Goal: Use online tool/utility: Utilize a website feature to perform a specific function

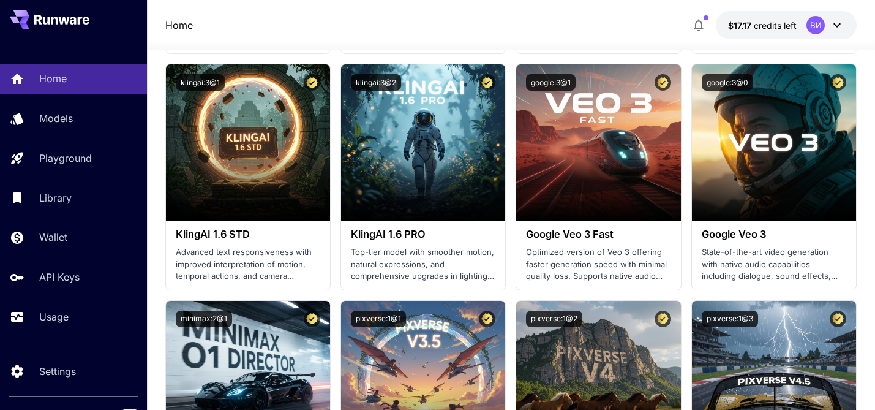
scroll to position [810, 0]
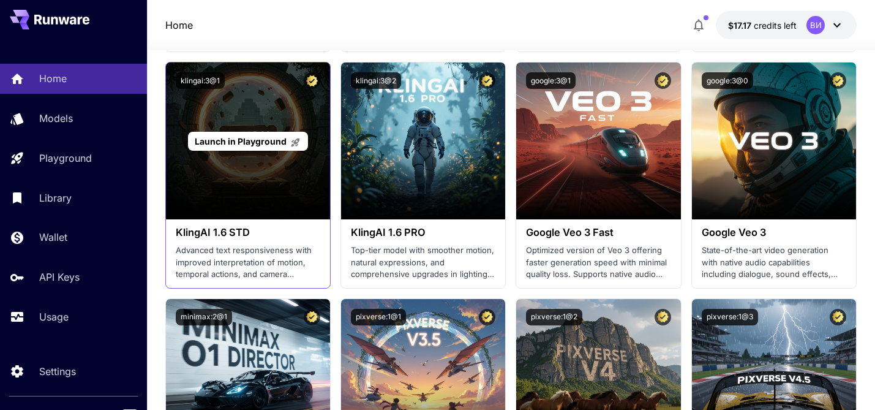
click at [252, 140] on span "Launch in Playground" at bounding box center [241, 141] width 92 height 10
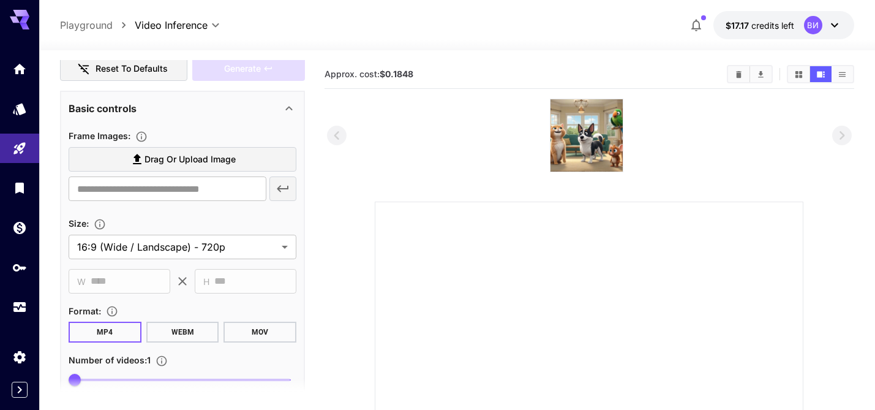
scroll to position [196, 0]
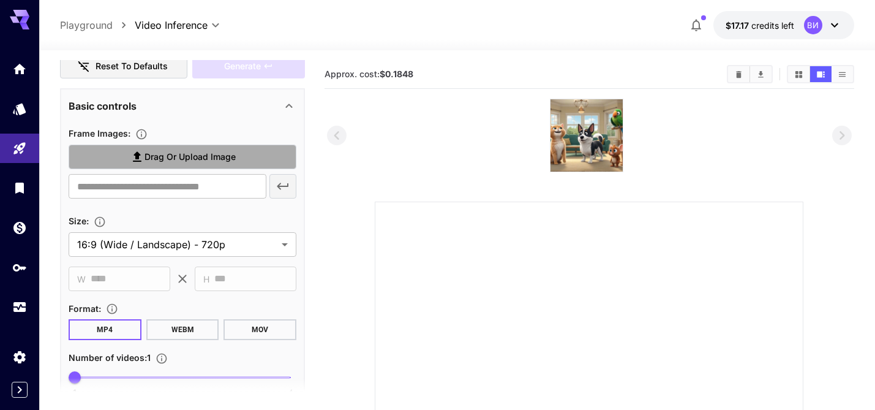
click at [219, 155] on span "Drag or upload image" at bounding box center [189, 156] width 91 height 15
click at [0, 0] on input "Drag or upload image" at bounding box center [0, 0] width 0 height 0
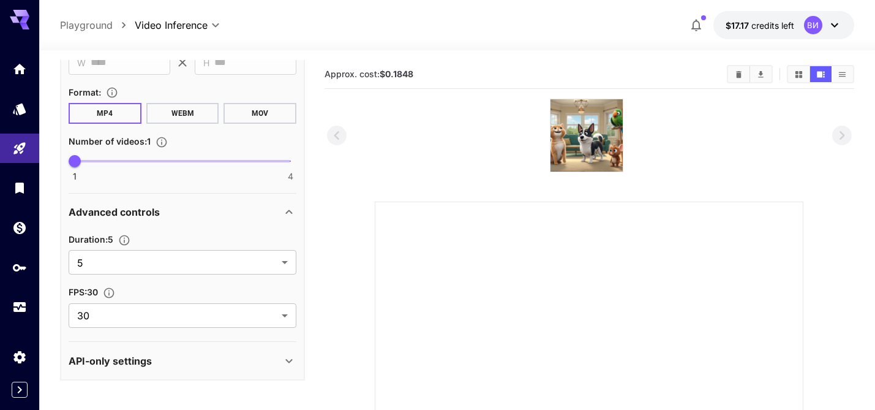
scroll to position [461, 0]
type input "**********"
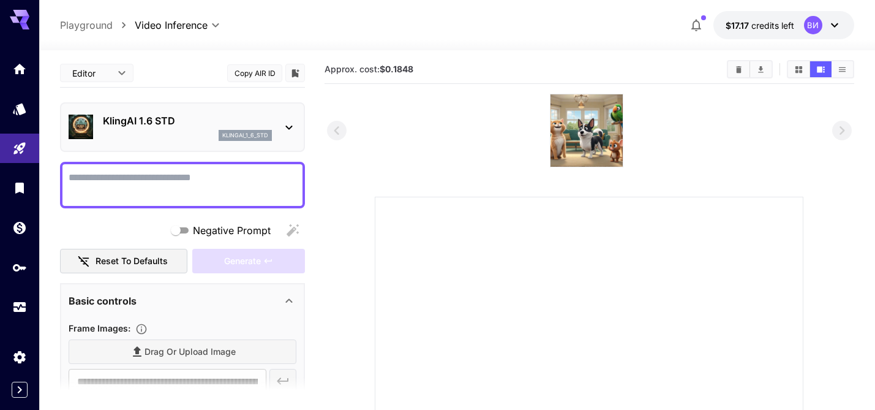
scroll to position [0, 0]
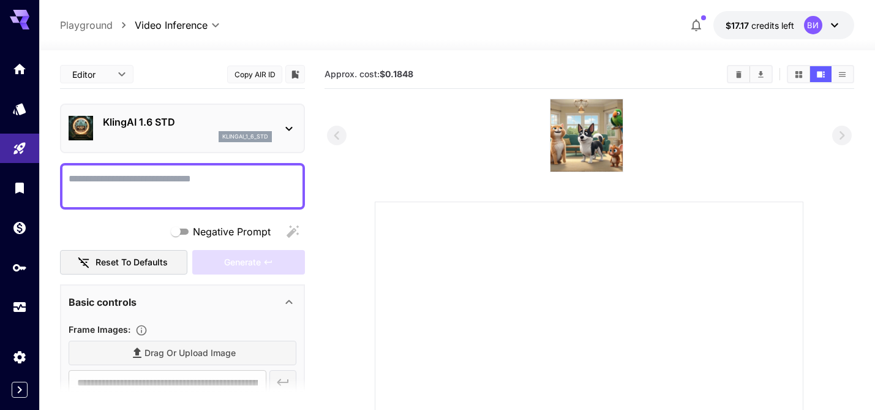
click at [182, 178] on textarea "Negative Prompt" at bounding box center [183, 185] width 228 height 29
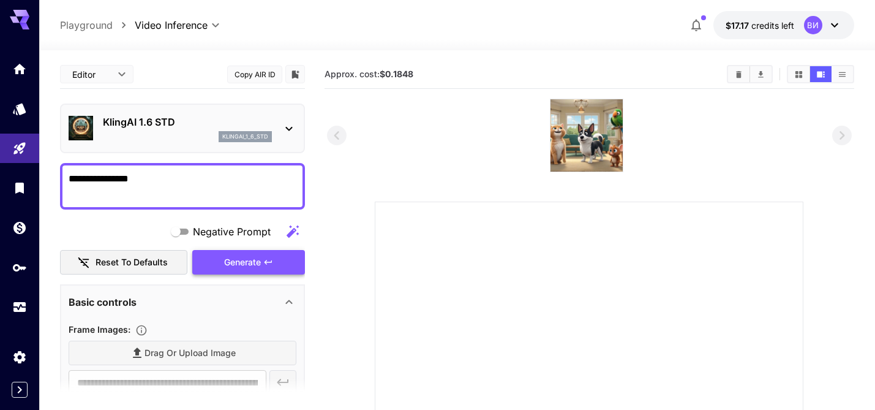
type textarea "**********"
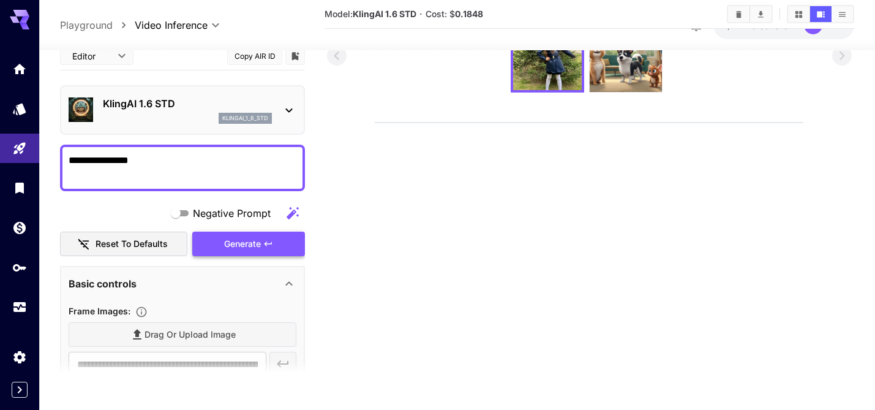
scroll to position [78, 0]
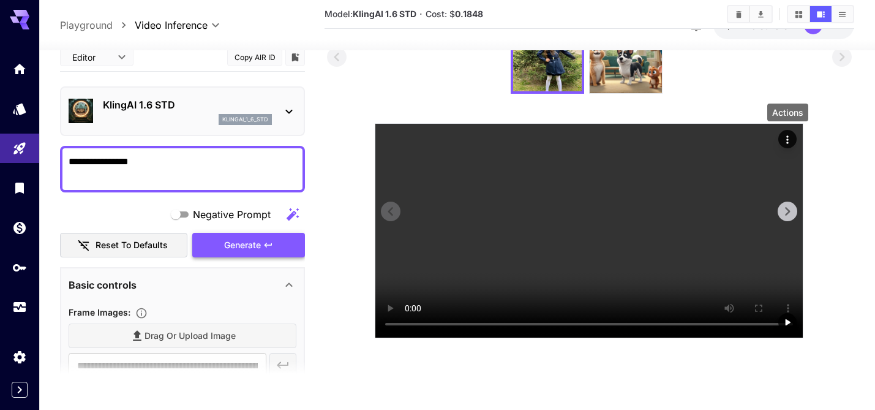
click at [789, 137] on icon "Actions" at bounding box center [787, 139] width 12 height 12
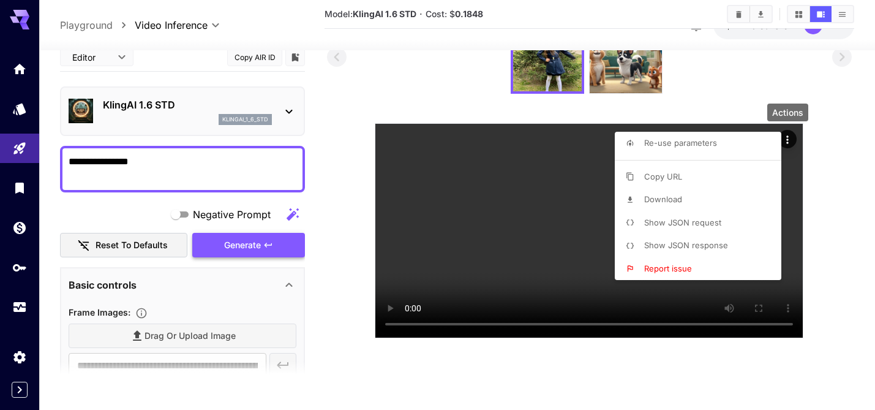
click at [531, 195] on div at bounding box center [437, 205] width 875 height 410
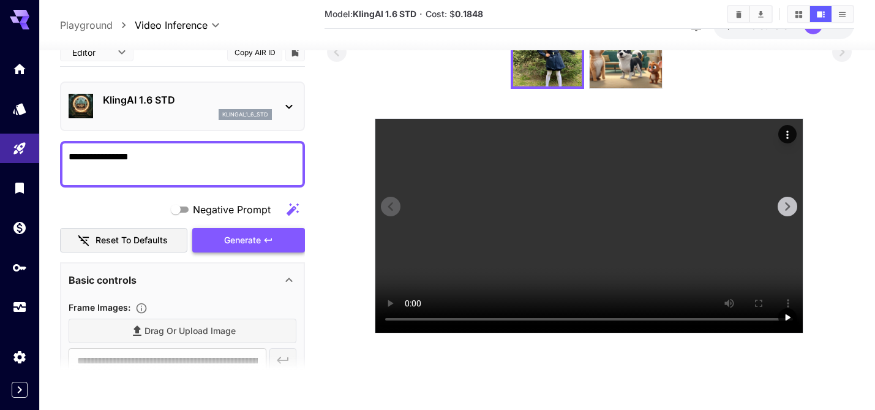
scroll to position [0, 0]
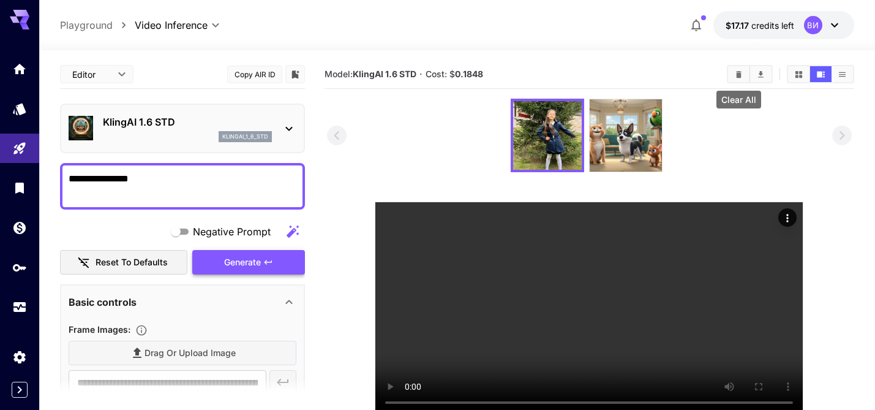
click at [738, 73] on icon "Clear All" at bounding box center [739, 73] width 6 height 7
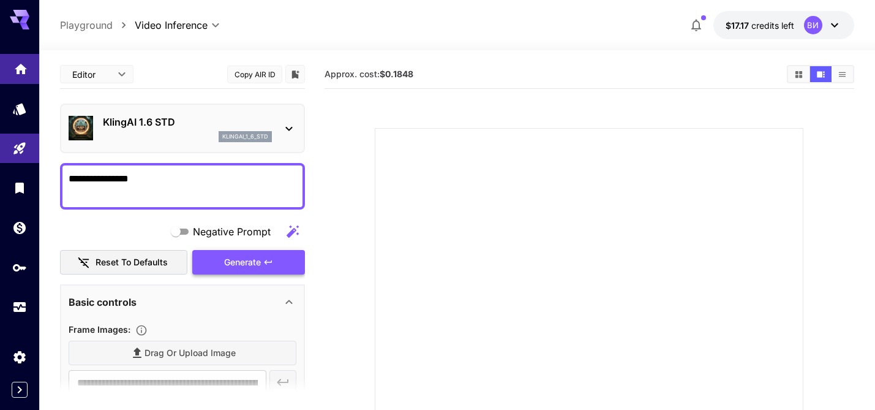
click at [20, 75] on link at bounding box center [19, 69] width 39 height 30
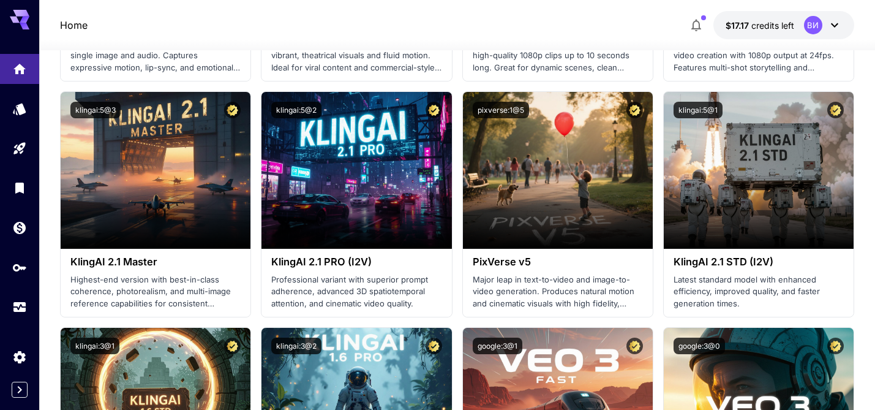
scroll to position [549, 0]
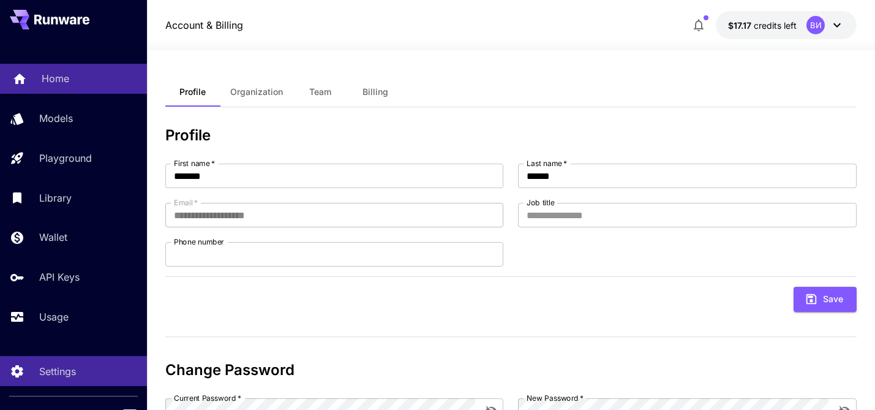
click at [61, 72] on p "Home" at bounding box center [56, 78] width 28 height 15
